Goal: Transaction & Acquisition: Purchase product/service

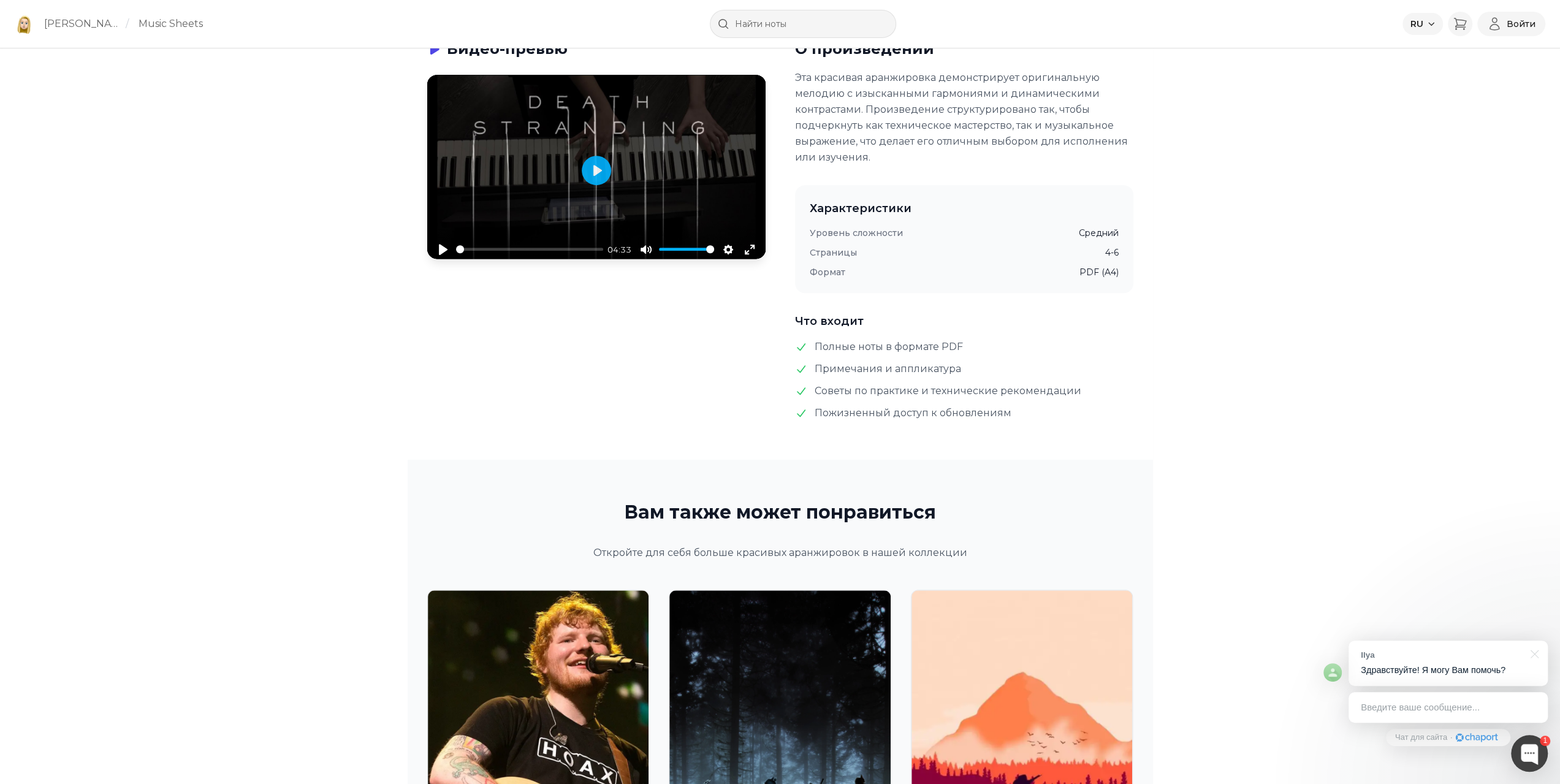
scroll to position [490, 0]
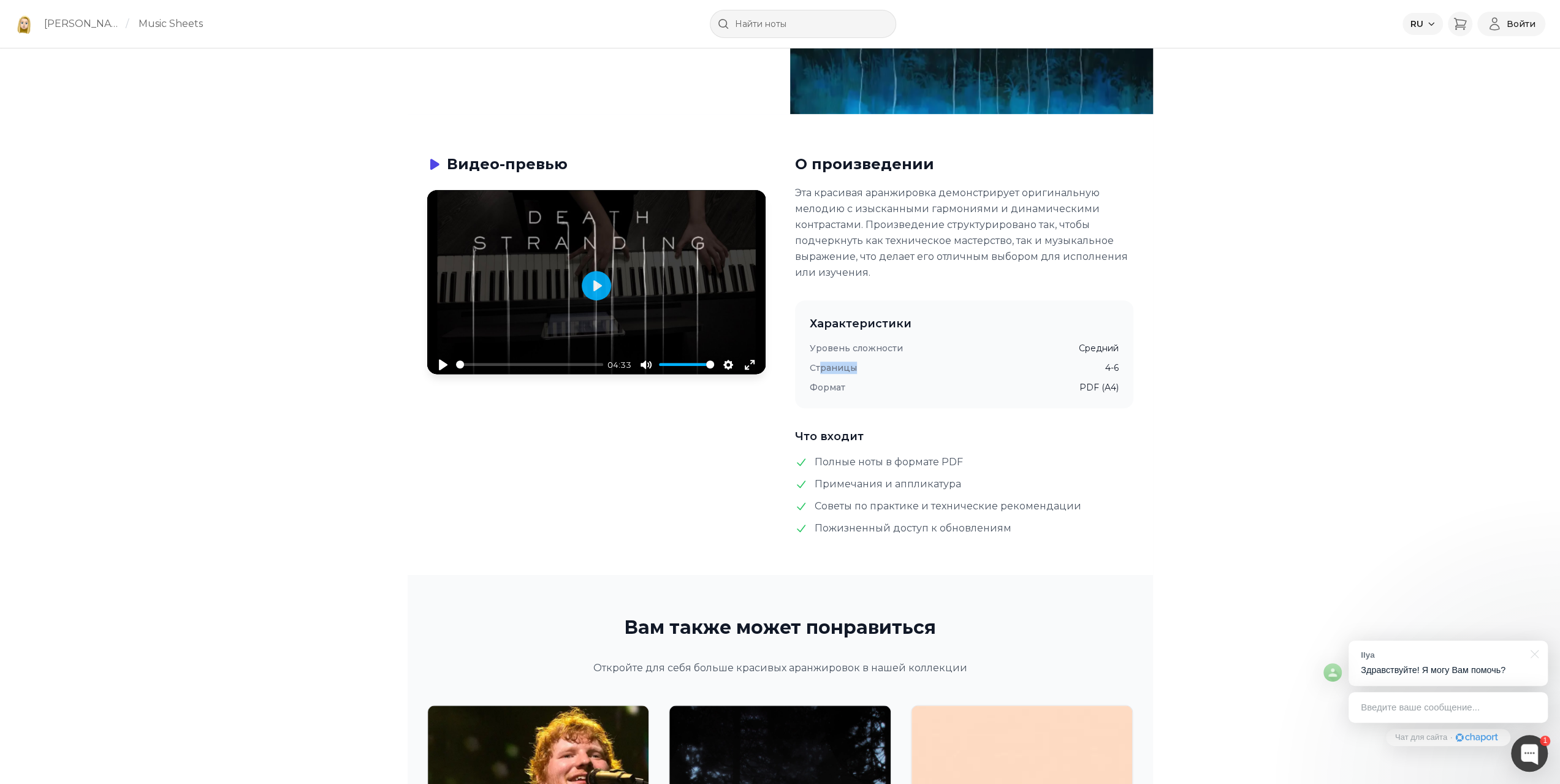
drag, startPoint x: 818, startPoint y: 369, endPoint x: 999, endPoint y: 385, distance: 181.7
click at [957, 376] on dl "Уровень сложности Средний Страницы 4-6 Формат PDF (A4)" at bounding box center [964, 367] width 309 height 52
click at [1121, 380] on div "Характеристики Уровень сложности Средний Страницы 4-6 Формат PDF (A4)" at bounding box center [964, 354] width 338 height 108
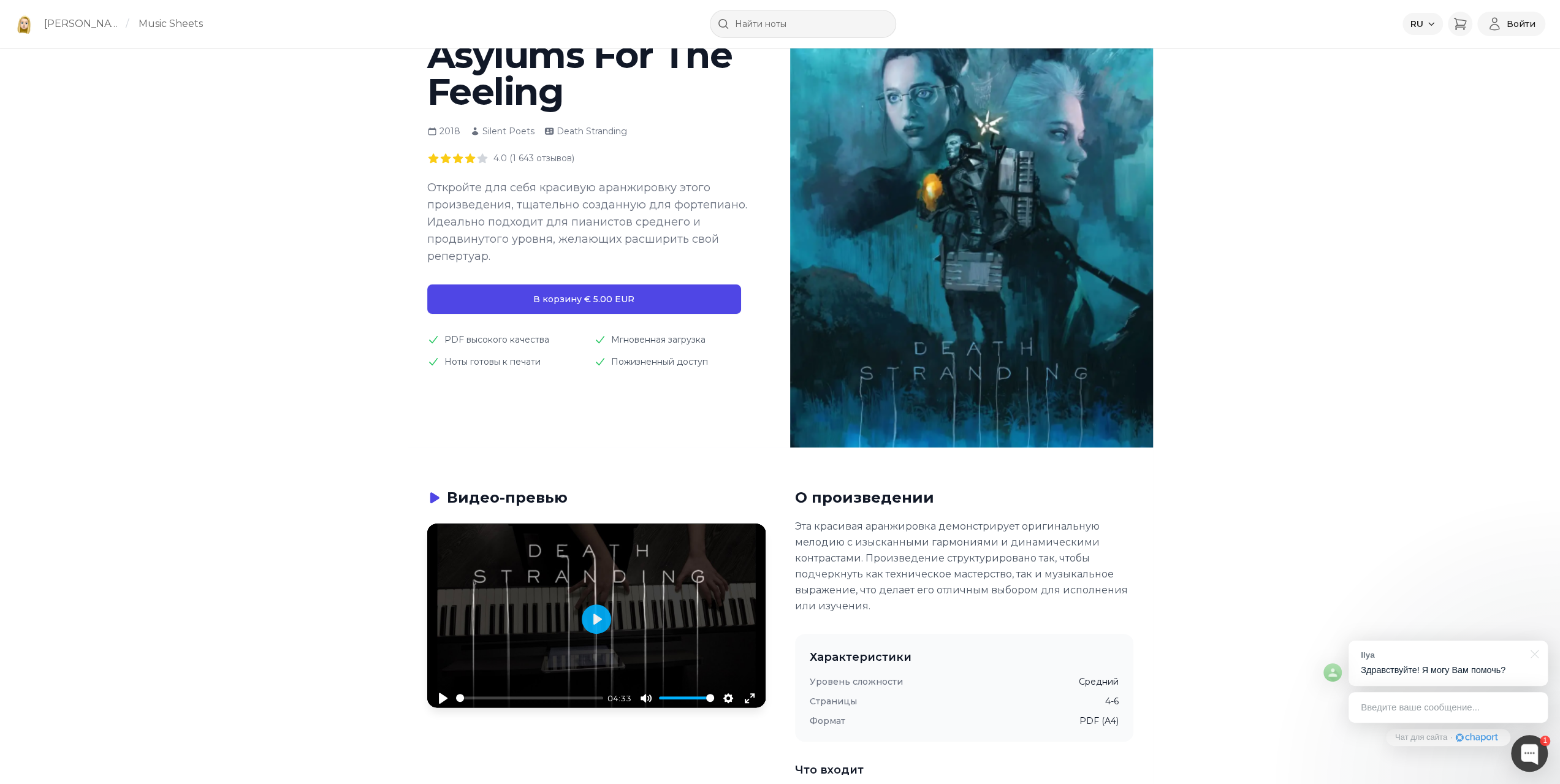
scroll to position [0, 0]
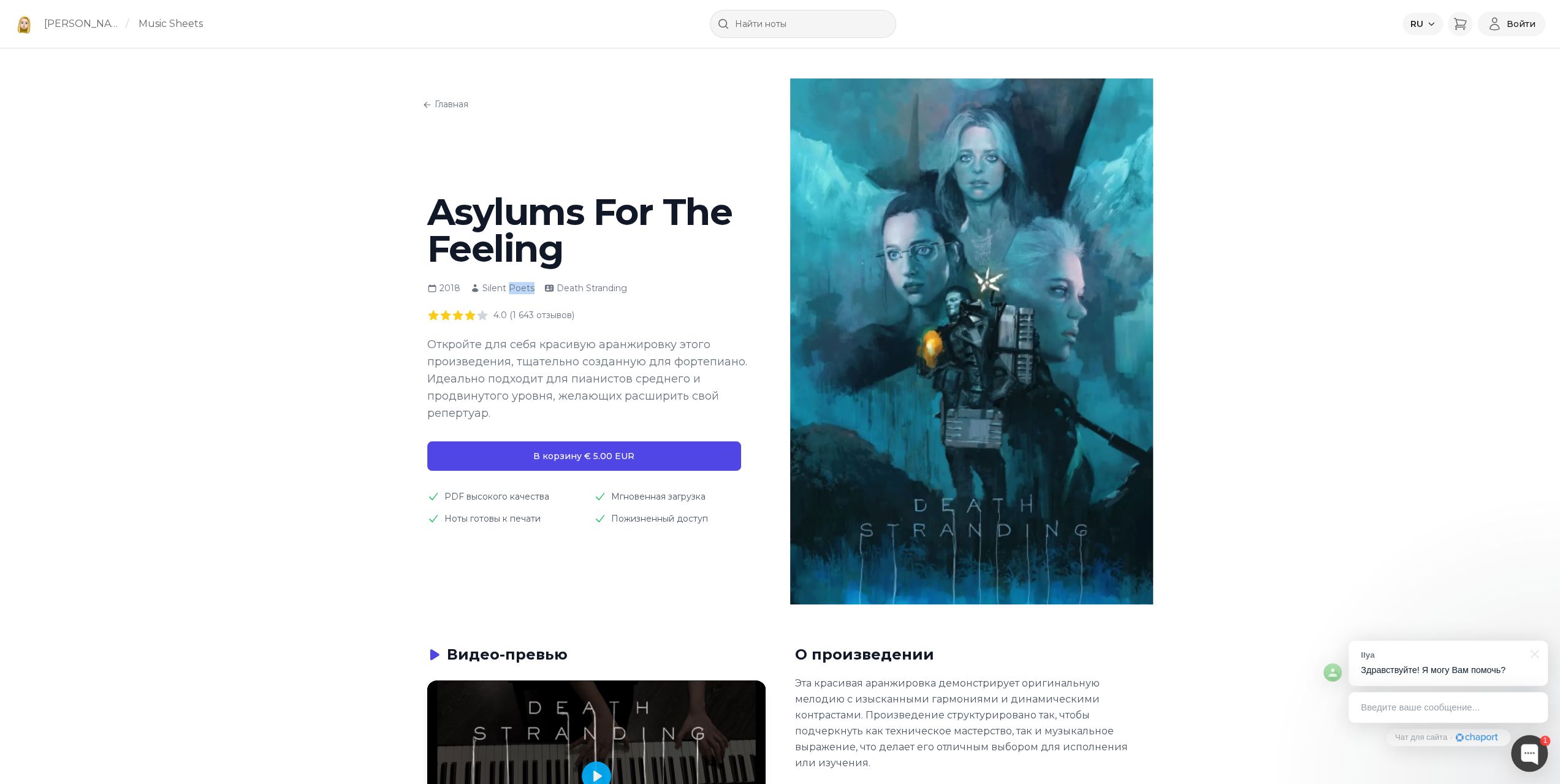
drag, startPoint x: 506, startPoint y: 288, endPoint x: 537, endPoint y: 286, distance: 31.1
click at [537, 286] on div "2018 Silent Poets Death Stranding" at bounding box center [589, 288] width 324 height 12
click at [607, 282] on div "Death Stranding" at bounding box center [586, 288] width 83 height 12
click at [420, 281] on main "Asylums For The Feeling 2018 Silent Poets Death Stranding 4.0 (1 643 отзывов) О…" at bounding box center [589, 359] width 363 height 331
click at [451, 104] on link "Главная" at bounding box center [445, 104] width 53 height 20
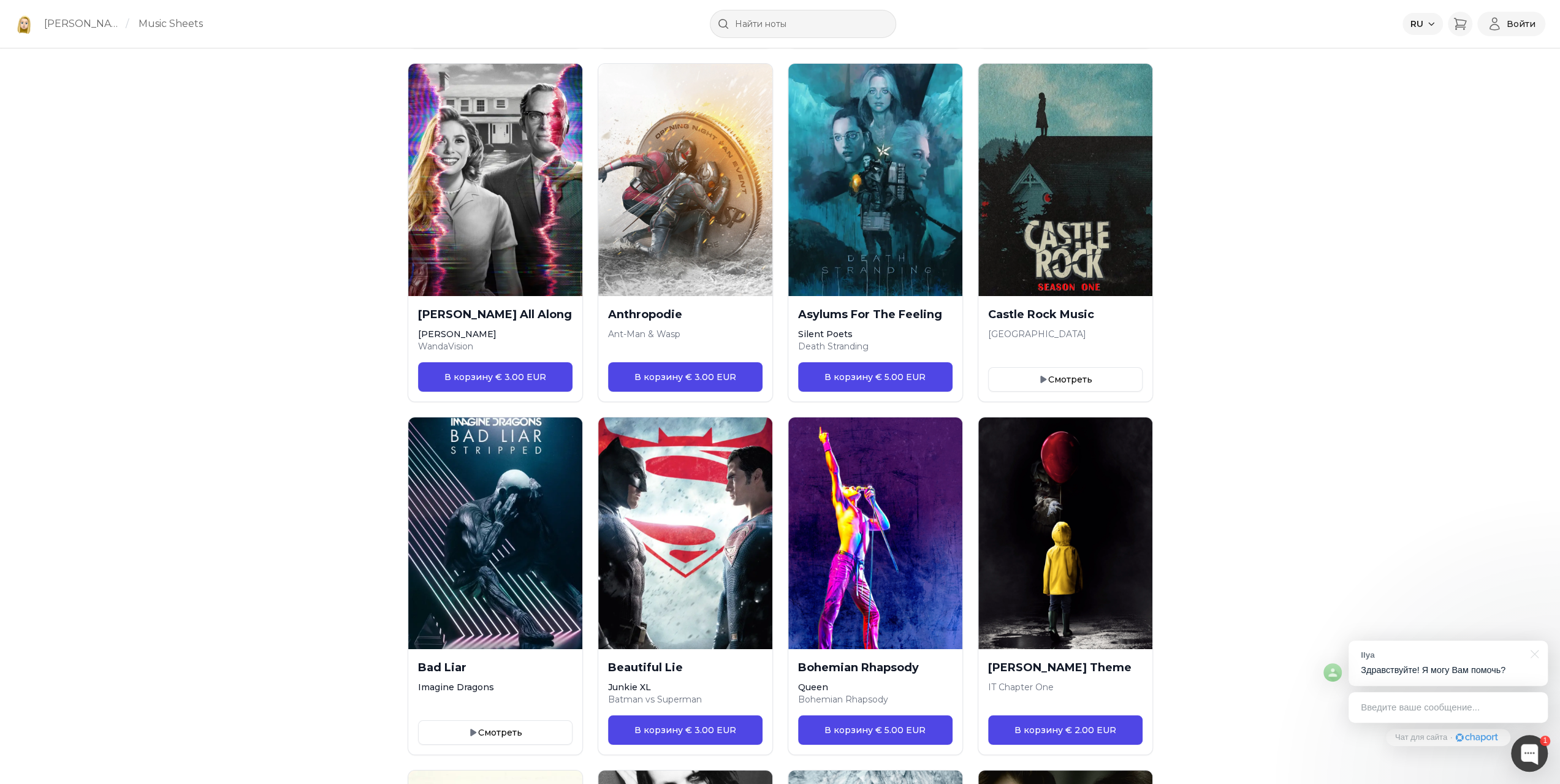
scroll to position [4168, 0]
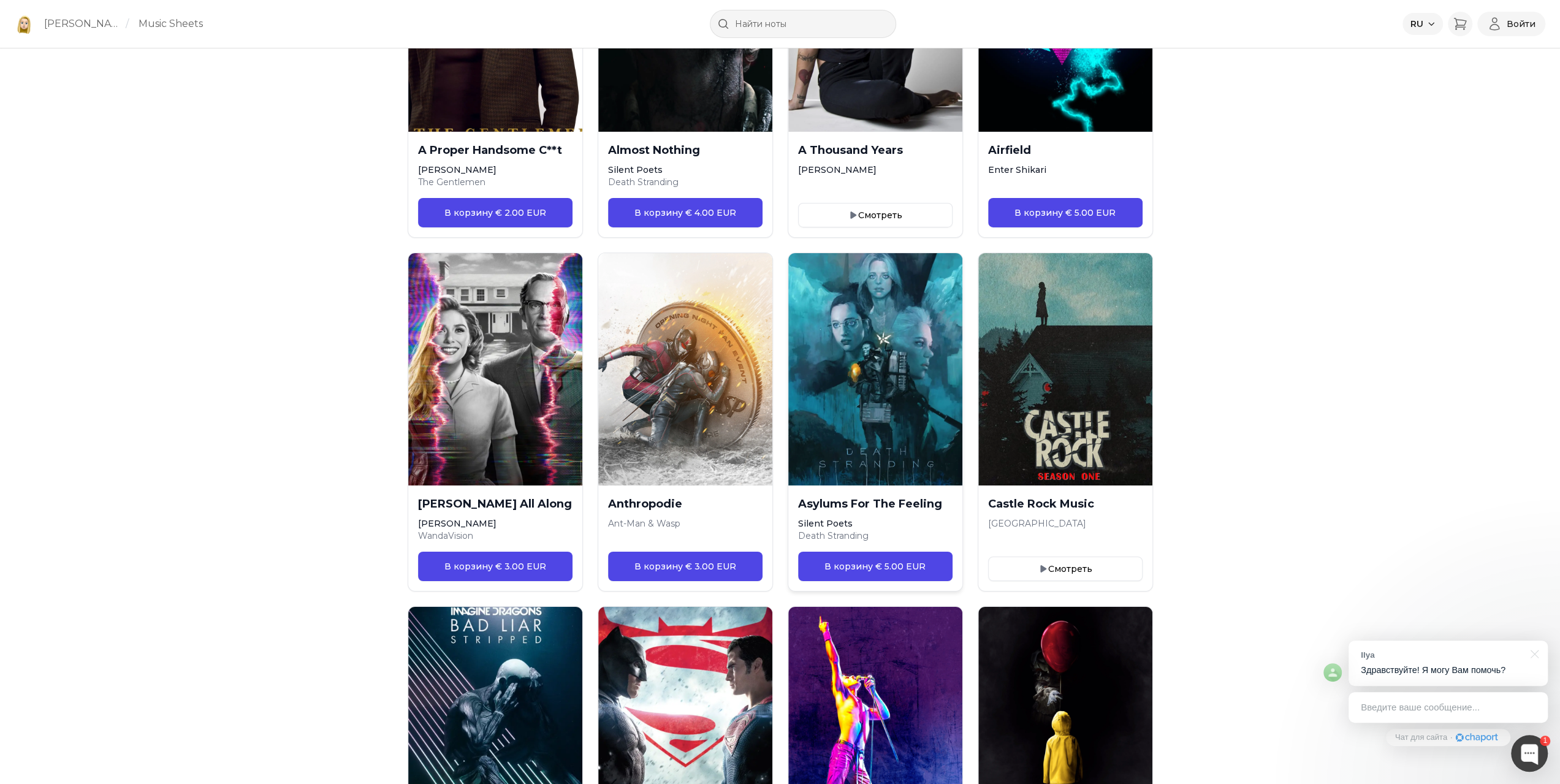
click at [901, 342] on img at bounding box center [874, 369] width 183 height 244
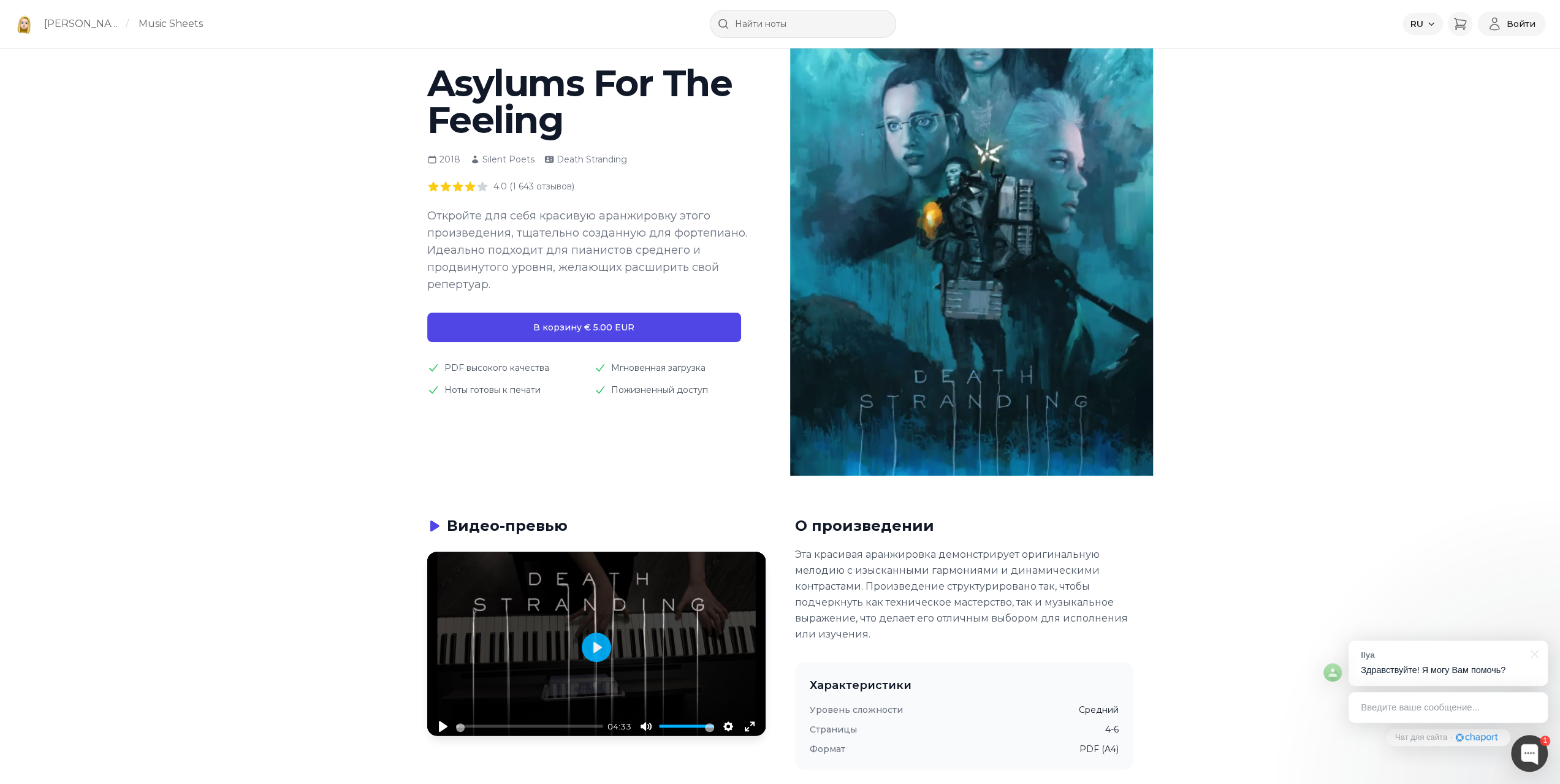
scroll to position [184, 0]
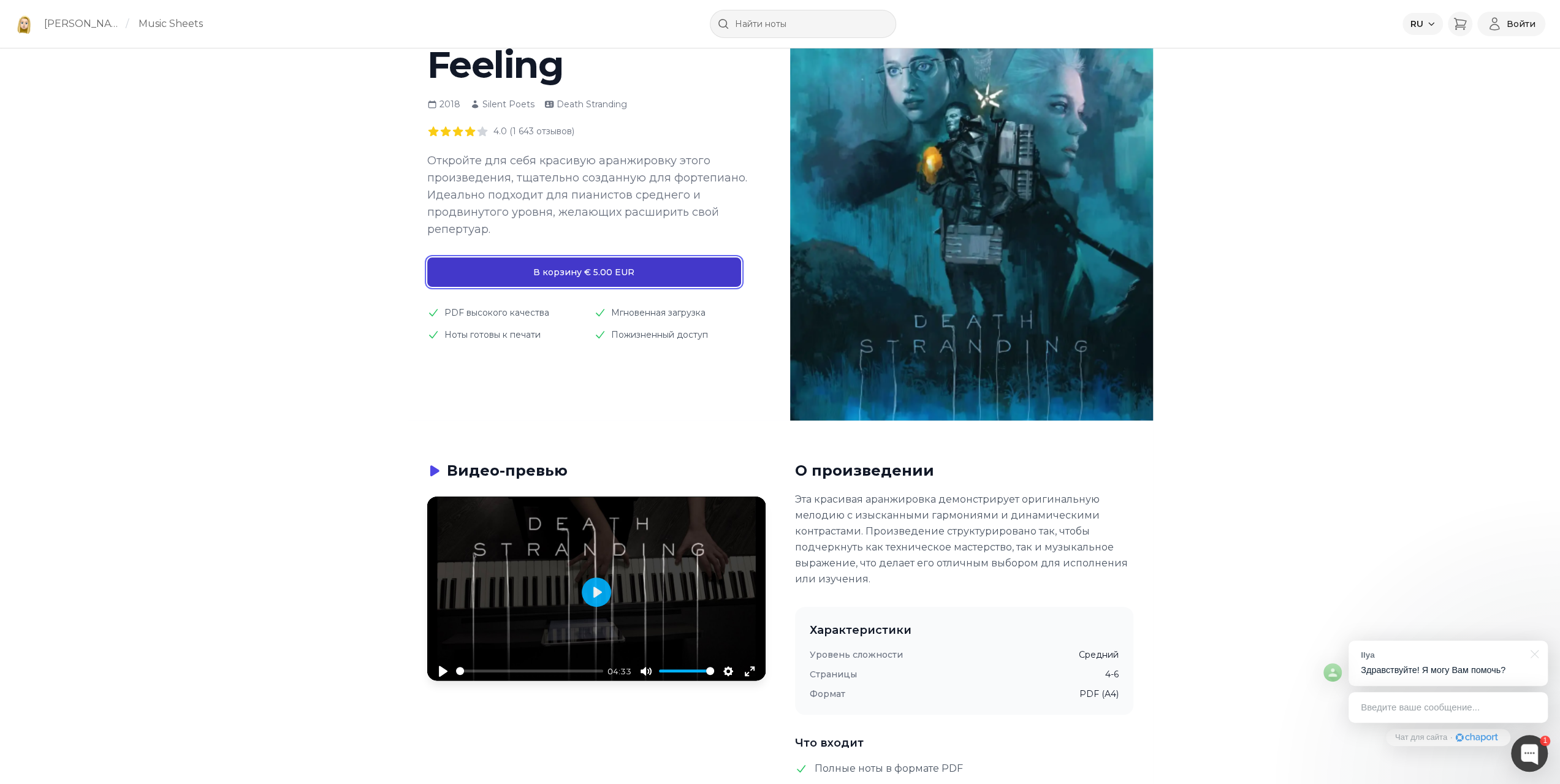
click at [607, 270] on button "В корзину € 5.00 EUR" at bounding box center [584, 272] width 314 height 29
click at [1464, 21] on icon "Корзина" at bounding box center [1460, 24] width 15 height 15
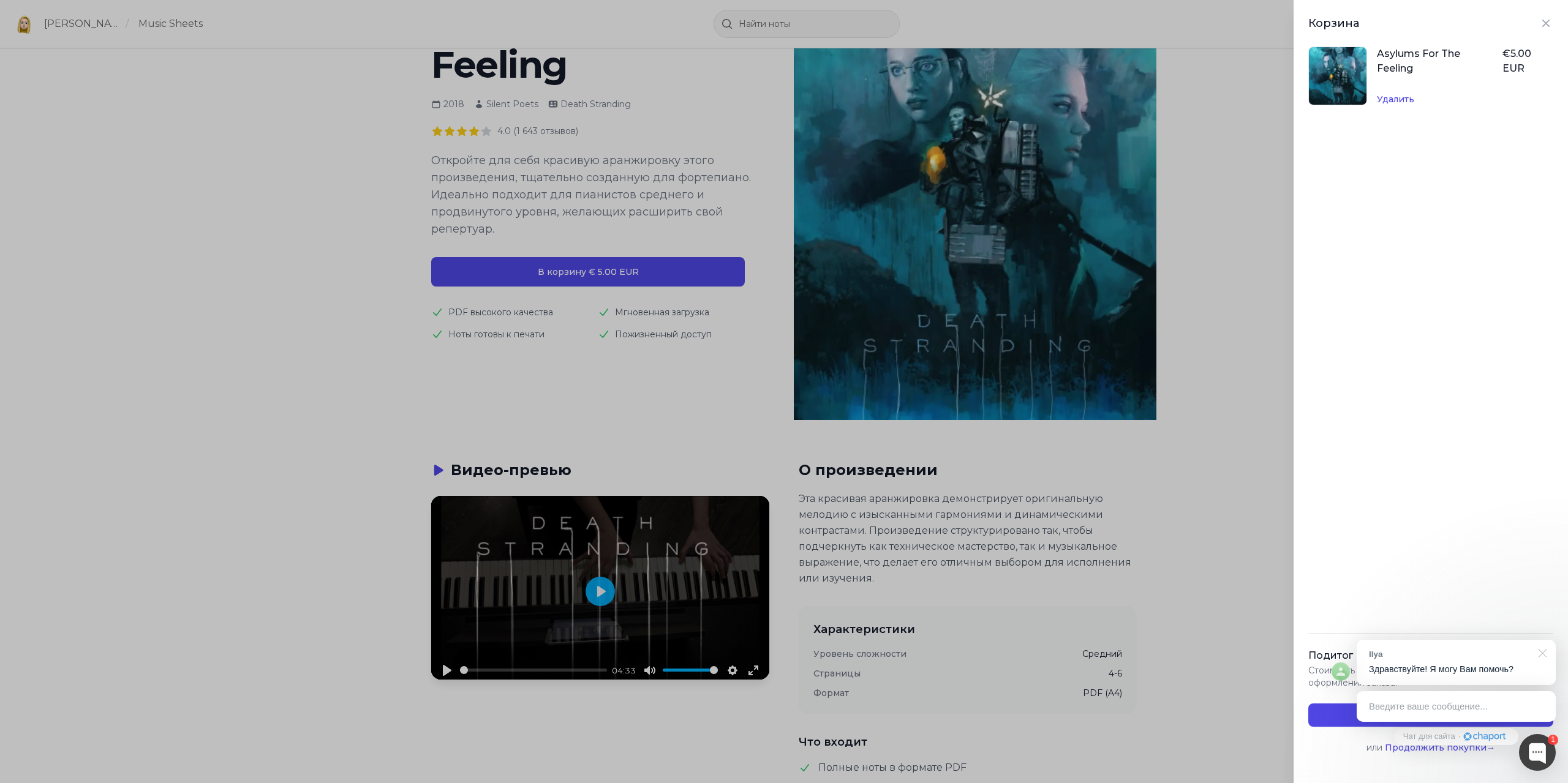
click at [1551, 650] on div at bounding box center [1540, 652] width 31 height 25
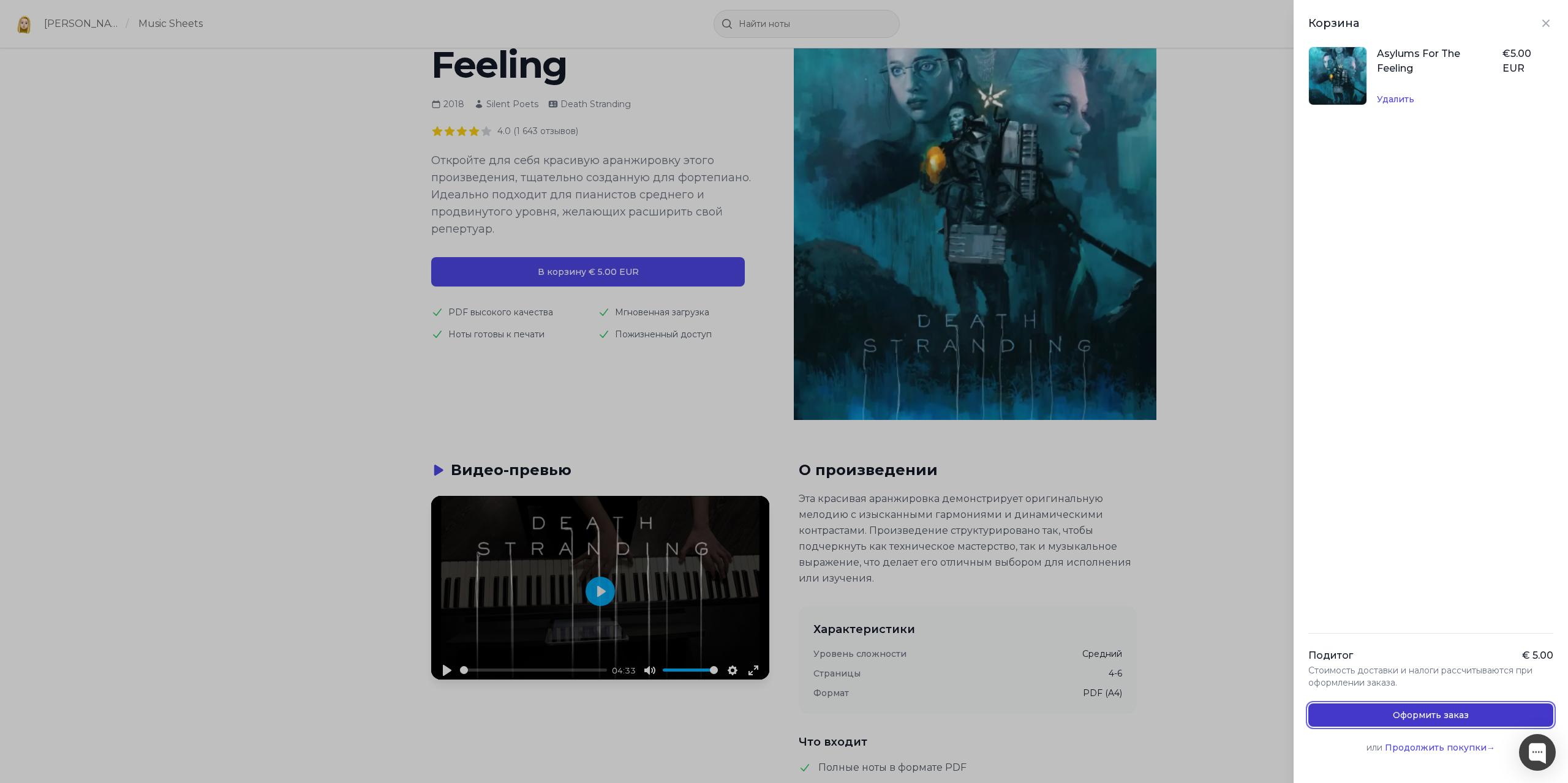
click at [1452, 715] on button "Оформить заказ" at bounding box center [1430, 715] width 245 height 23
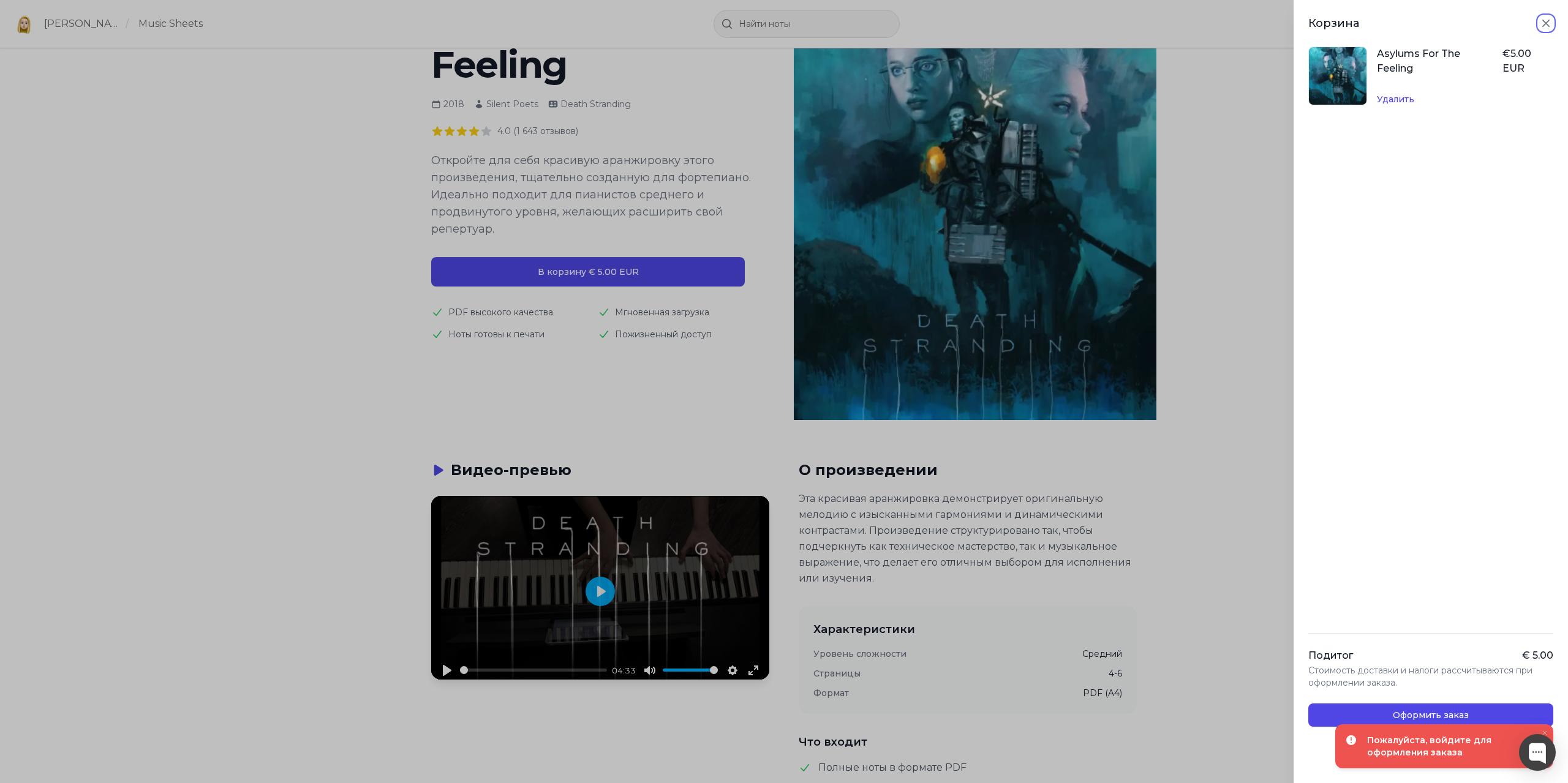
click at [1538, 20] on icon "Close panel" at bounding box center [1545, 23] width 15 height 15
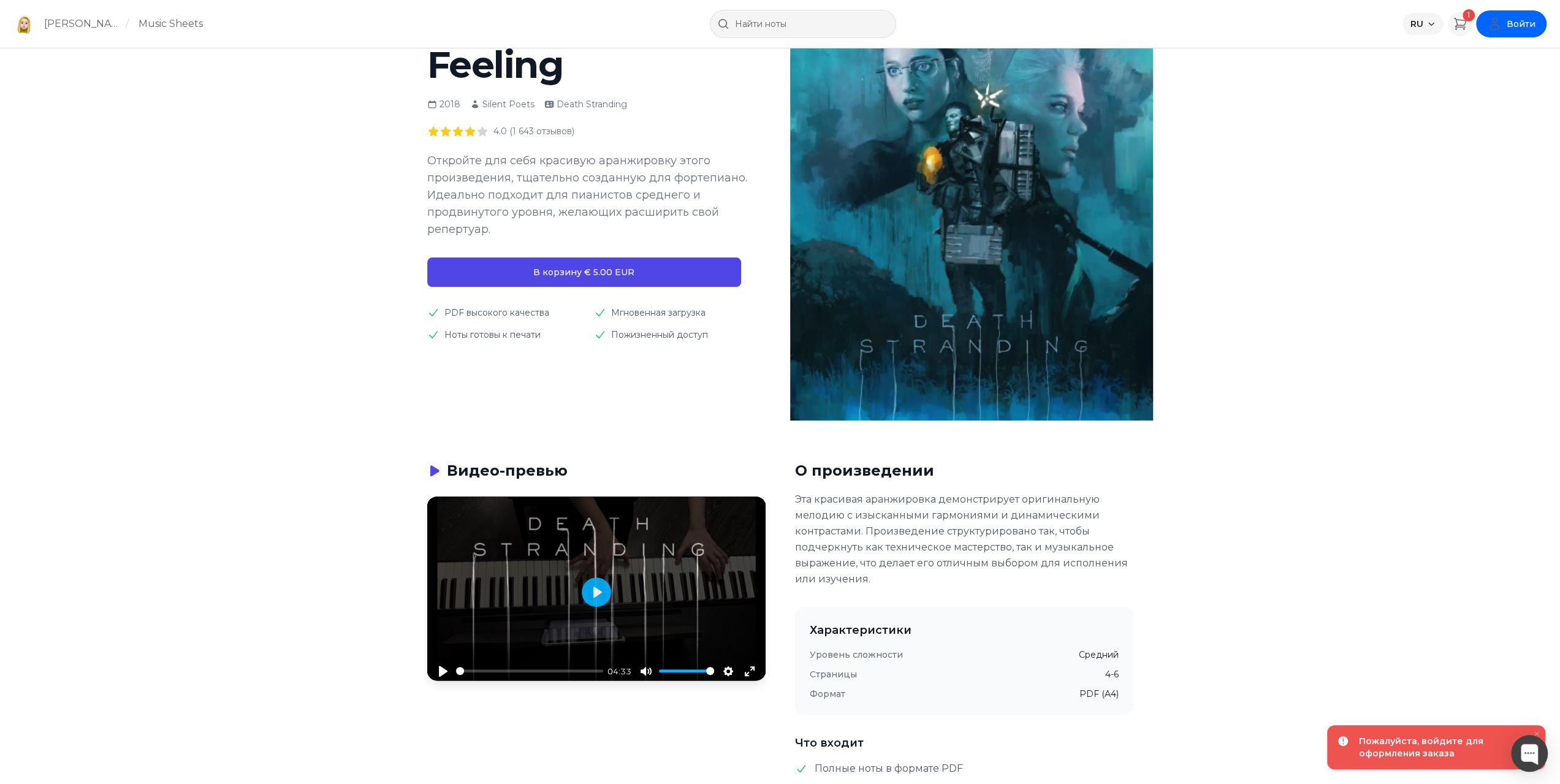
click at [1520, 23] on span "Войти" at bounding box center [1521, 23] width 29 height 12
click at [1486, 53] on button "Войти" at bounding box center [1486, 55] width 118 height 22
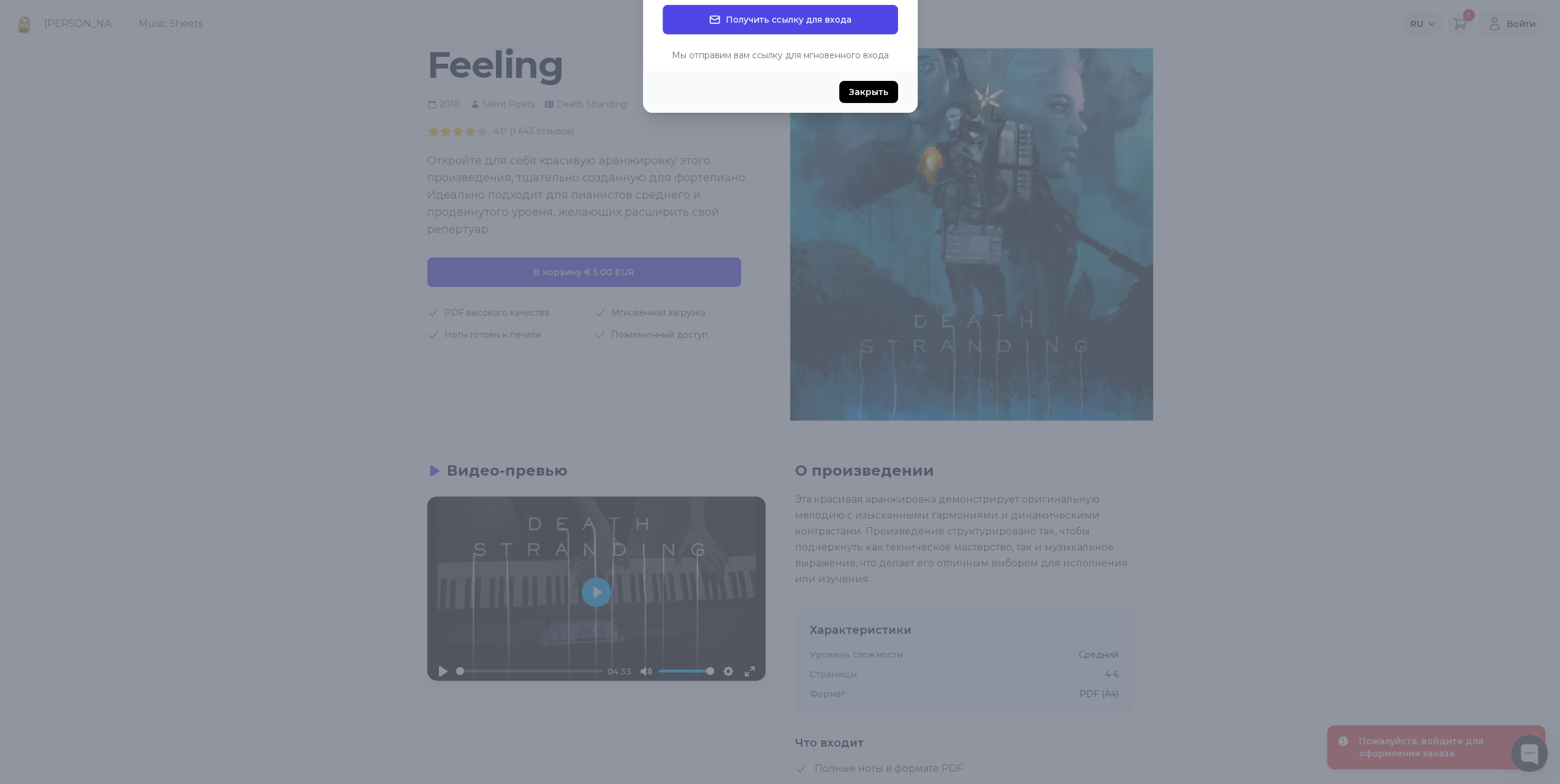
scroll to position [0, 0]
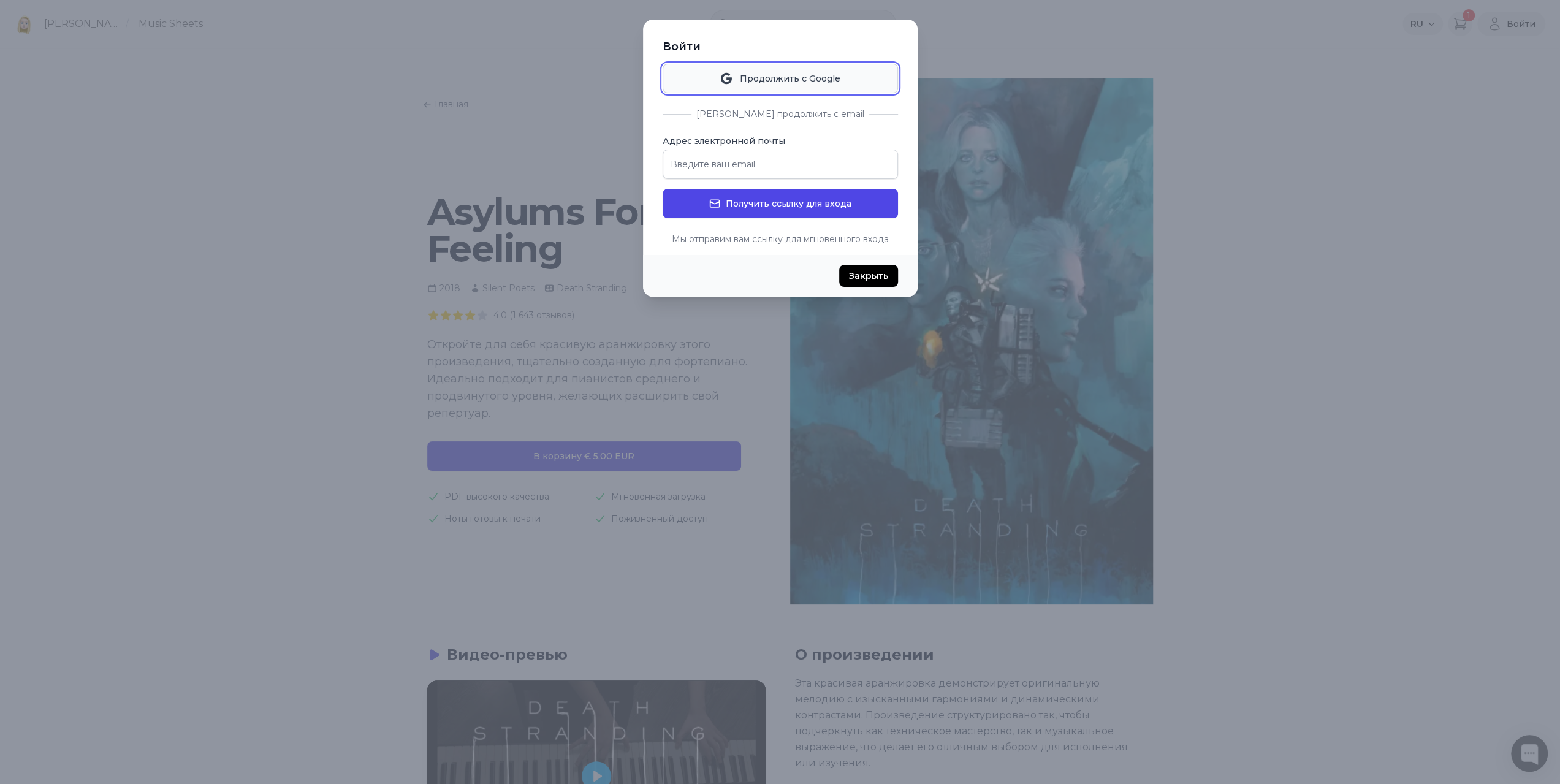
click at [811, 79] on button "Продолжить с Google" at bounding box center [780, 78] width 235 height 29
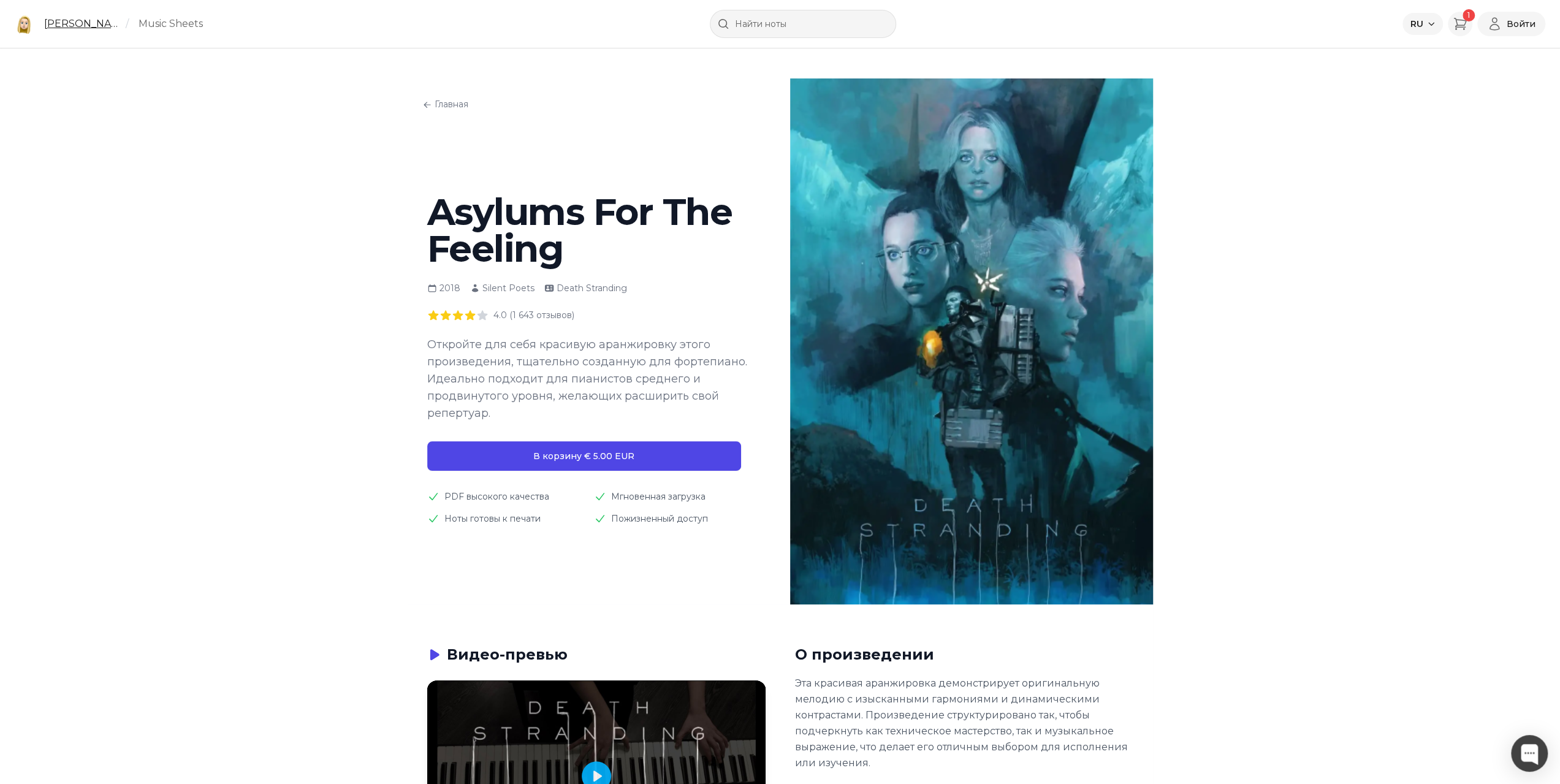
click at [55, 20] on link "[PERSON_NAME]" at bounding box center [82, 24] width 77 height 15
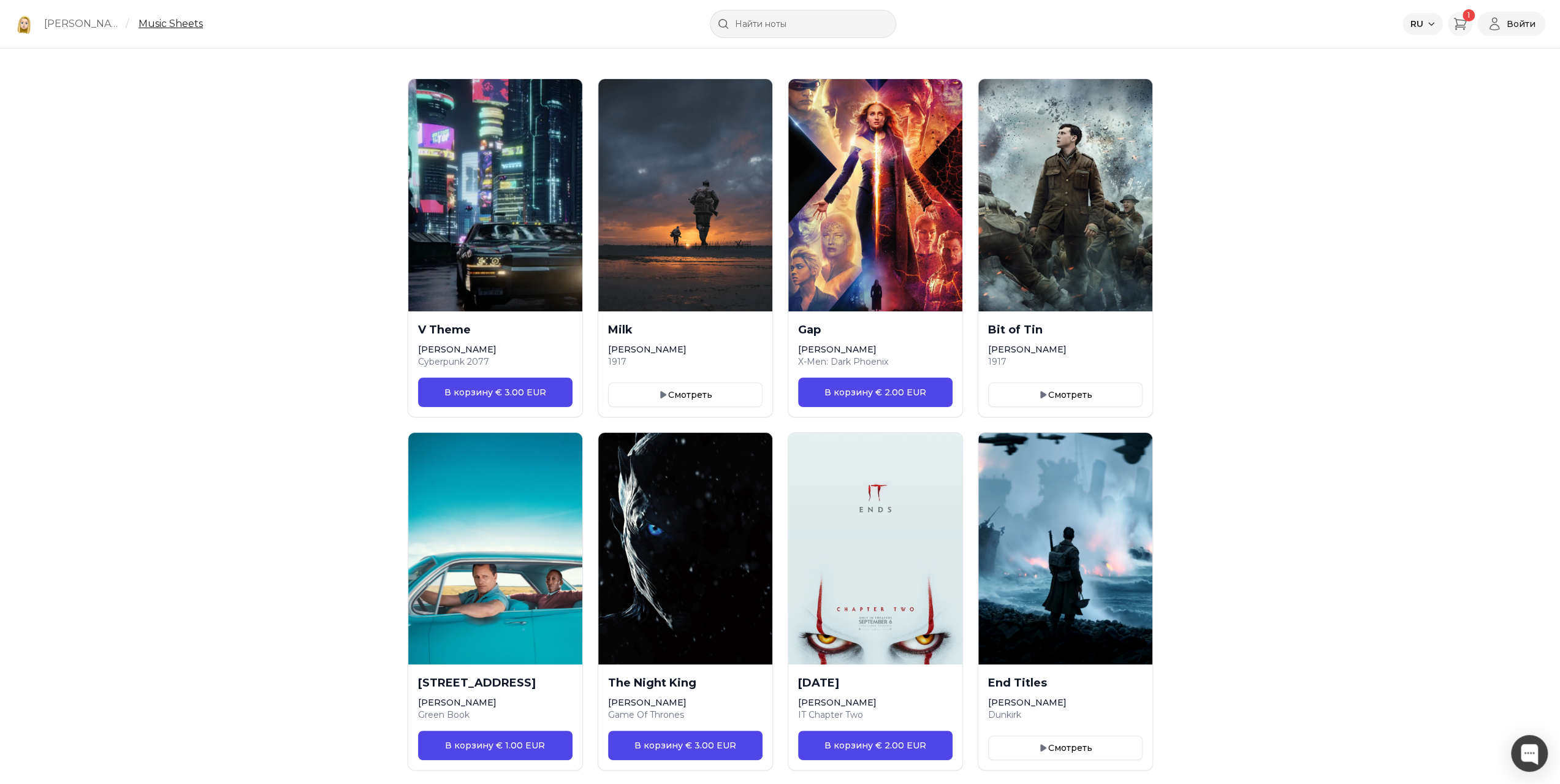
click at [176, 20] on link "Music Sheets" at bounding box center [170, 24] width 64 height 15
click at [1430, 26] on icon "Select language" at bounding box center [1431, 24] width 9 height 9
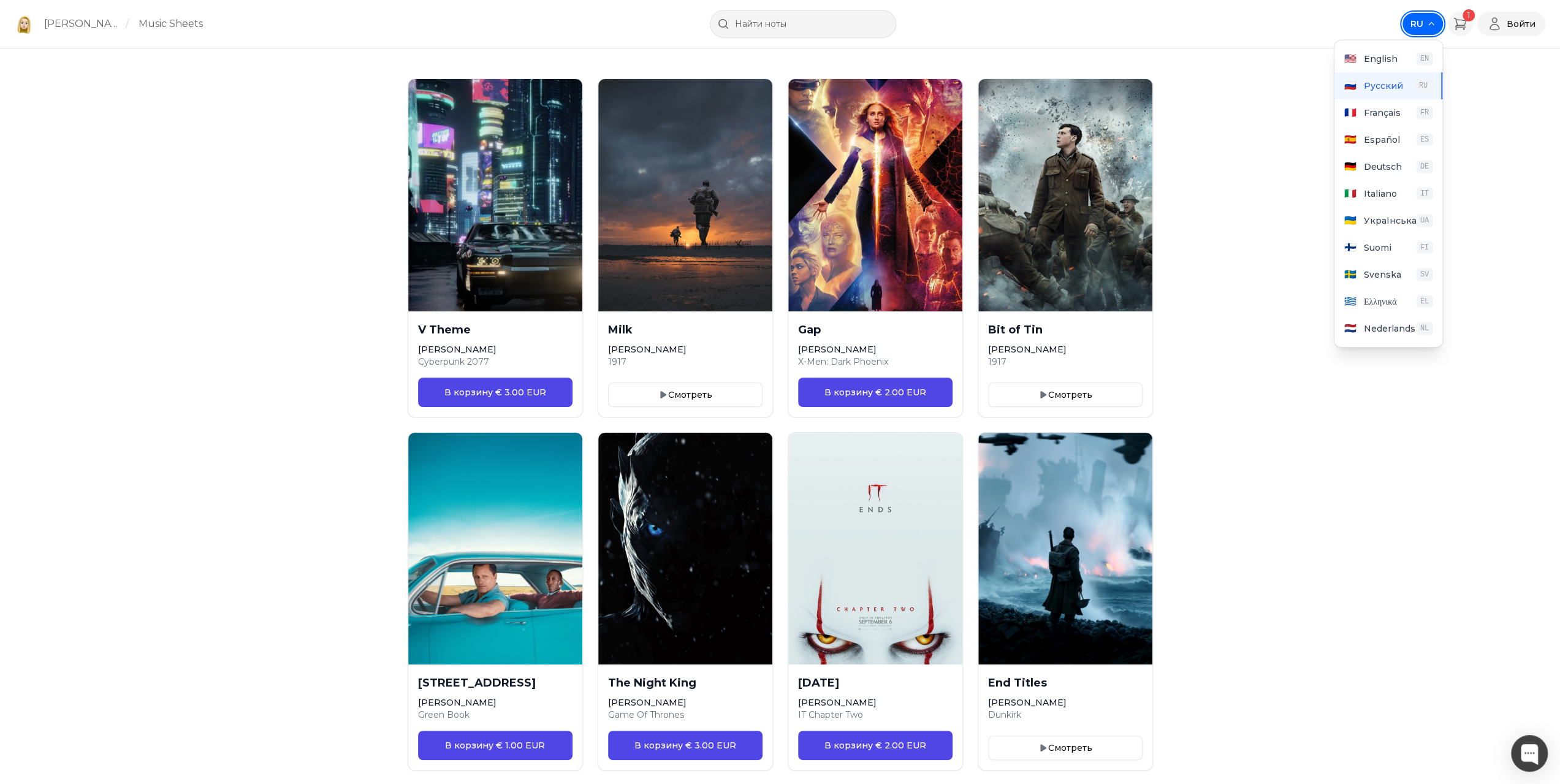
click at [1430, 26] on icon "Select language" at bounding box center [1431, 24] width 9 height 9
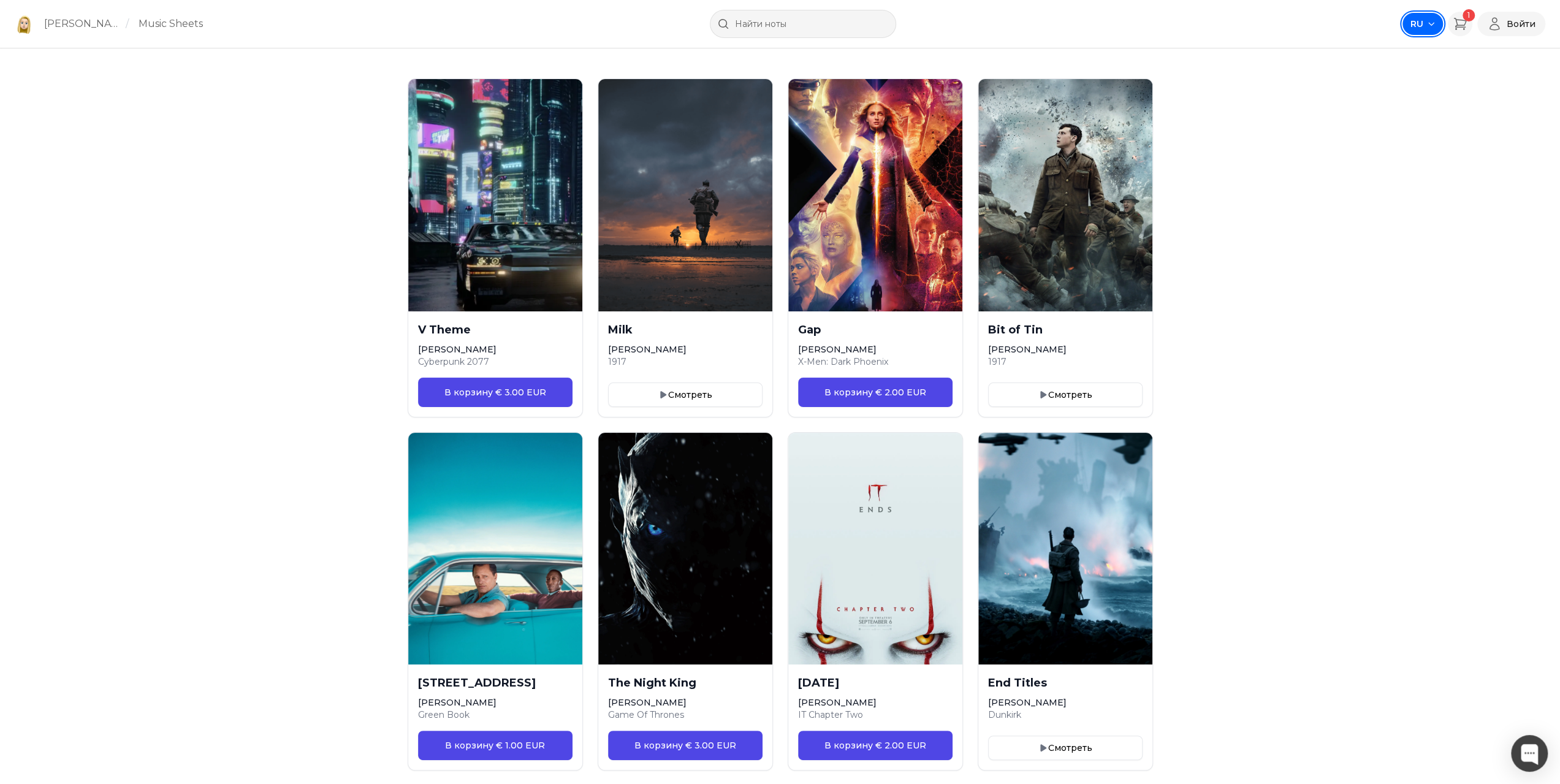
click at [1417, 28] on span "RU" at bounding box center [1416, 23] width 14 height 12
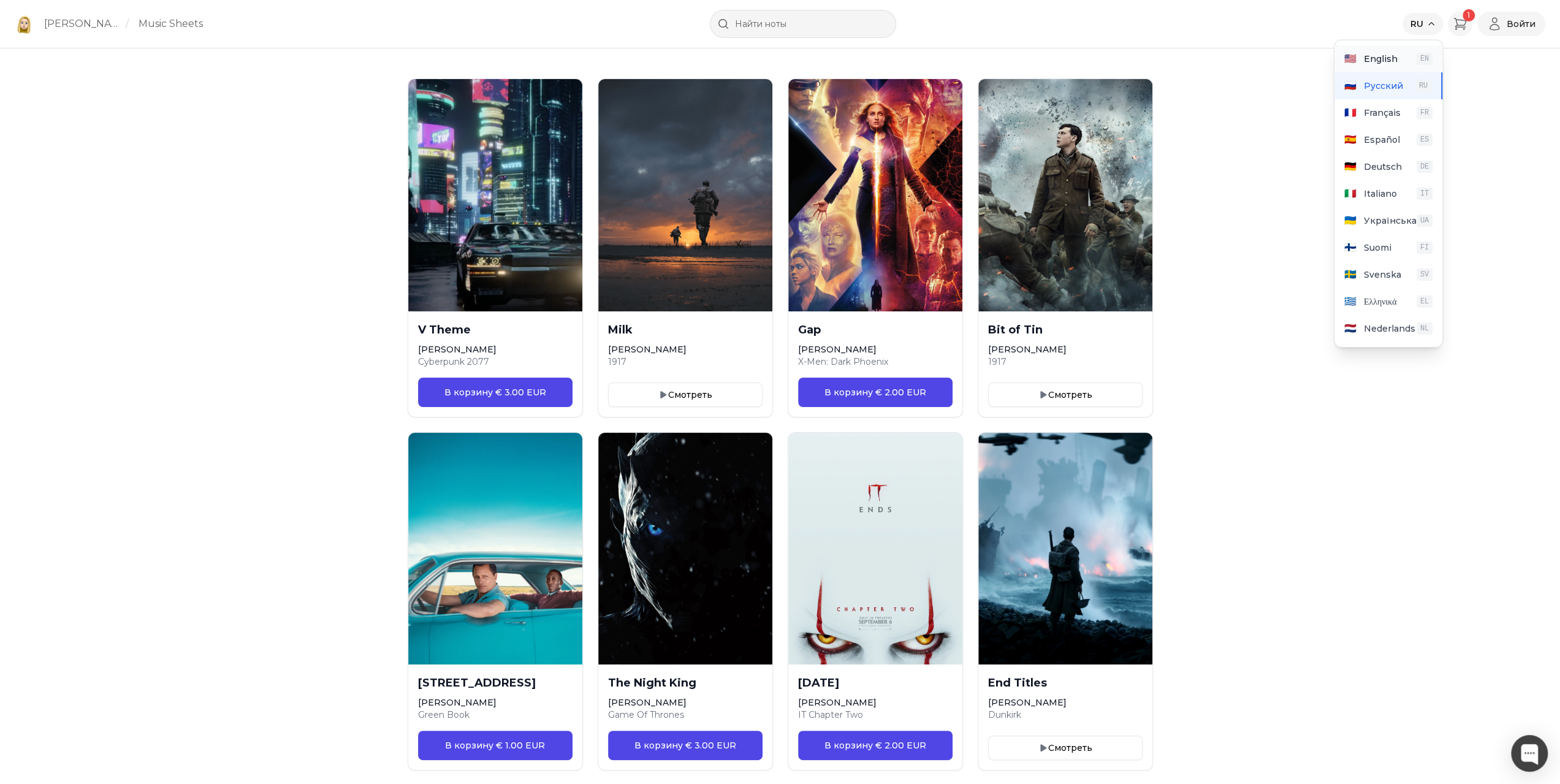
click at [1389, 52] on span "English" at bounding box center [1381, 58] width 34 height 12
